Goal: Information Seeking & Learning: Learn about a topic

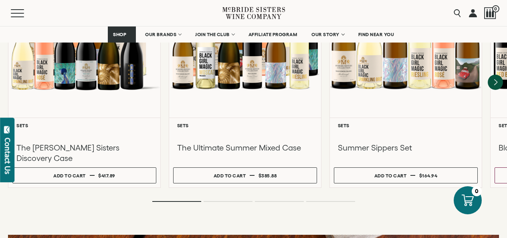
scroll to position [781, 0]
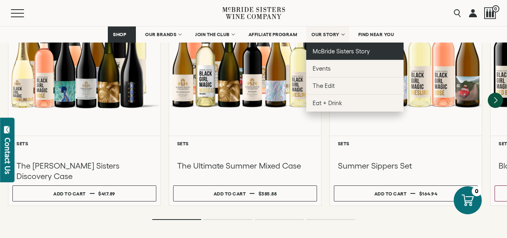
click at [327, 48] on link "McBride Sisters Story" at bounding box center [354, 51] width 97 height 17
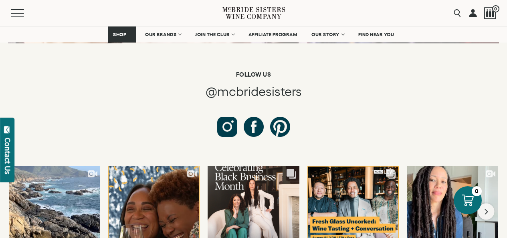
scroll to position [3012, 0]
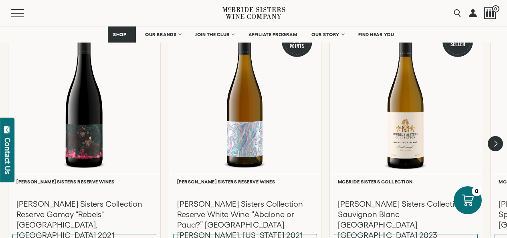
scroll to position [493, 0]
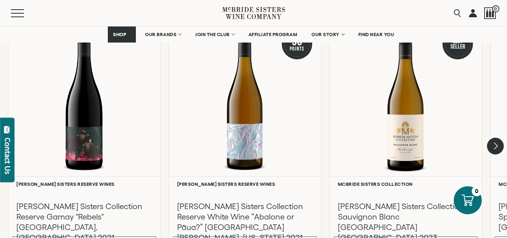
click at [495, 144] on icon "Next" at bounding box center [496, 146] width 3 height 6
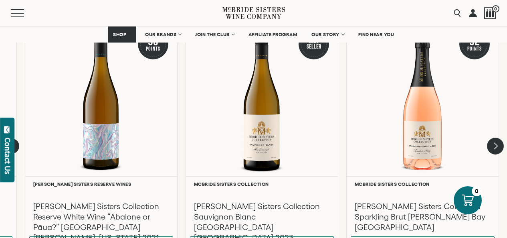
click at [0, 0] on div at bounding box center [0, 0] width 0 height 0
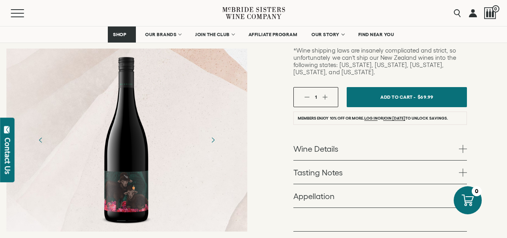
scroll to position [293, 0]
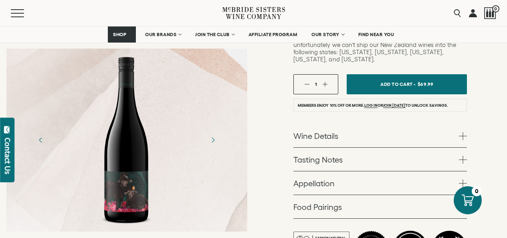
click at [302, 124] on link "Wine Details" at bounding box center [381, 135] width 174 height 23
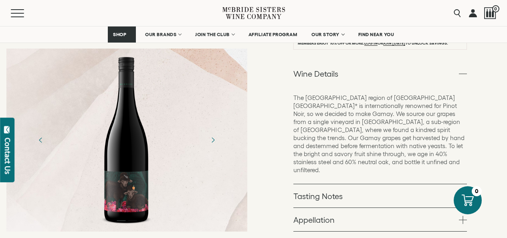
scroll to position [356, 0]
click at [300, 184] on link "Tasting Notes" at bounding box center [381, 195] width 174 height 23
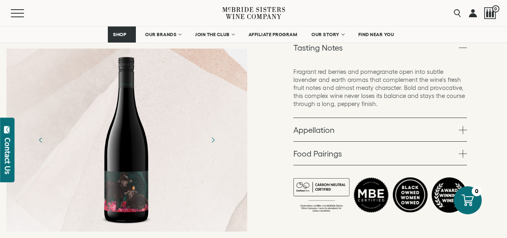
scroll to position [404, 0]
